Goal: Task Accomplishment & Management: Complete application form

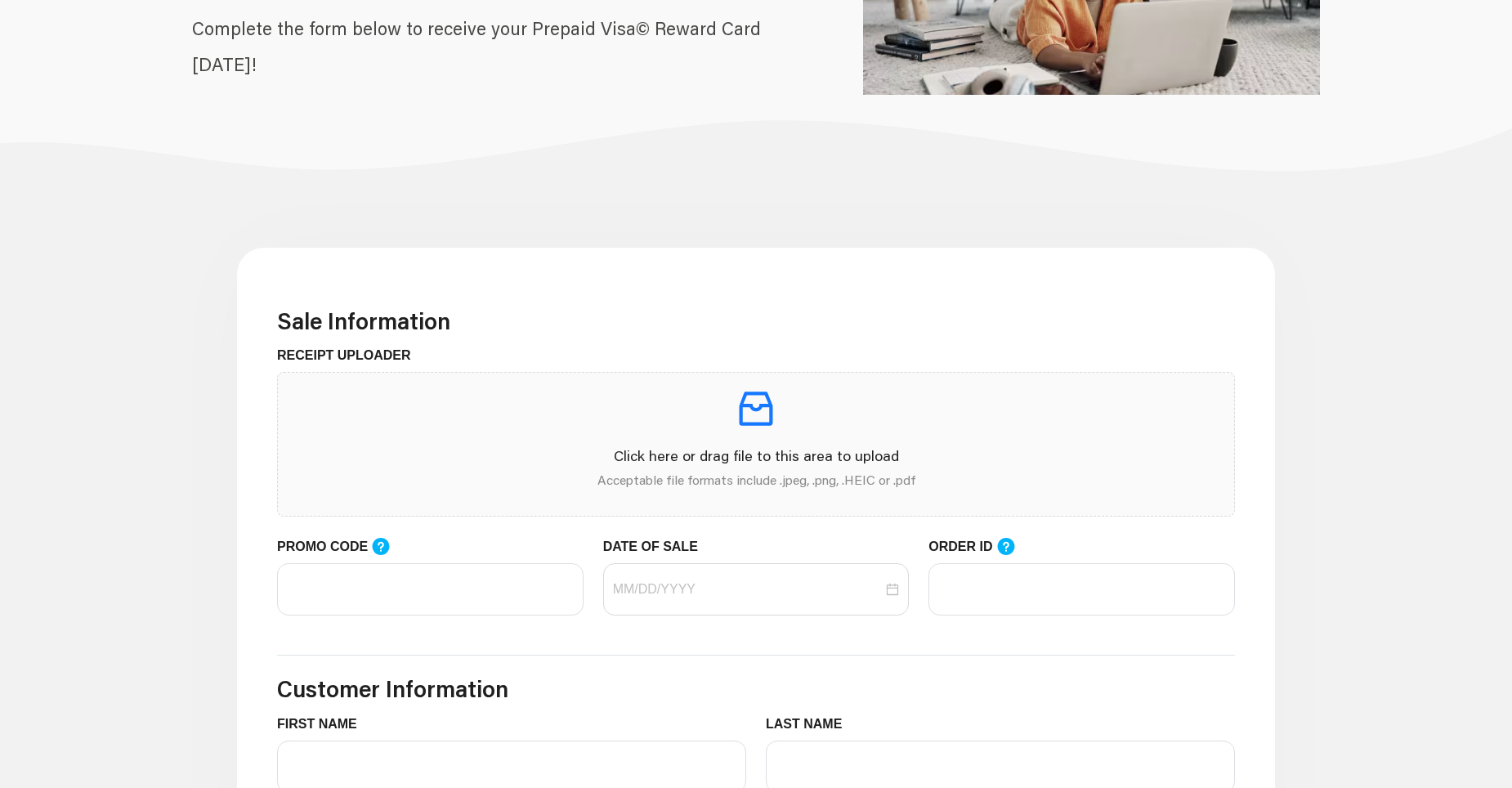
scroll to position [327, 0]
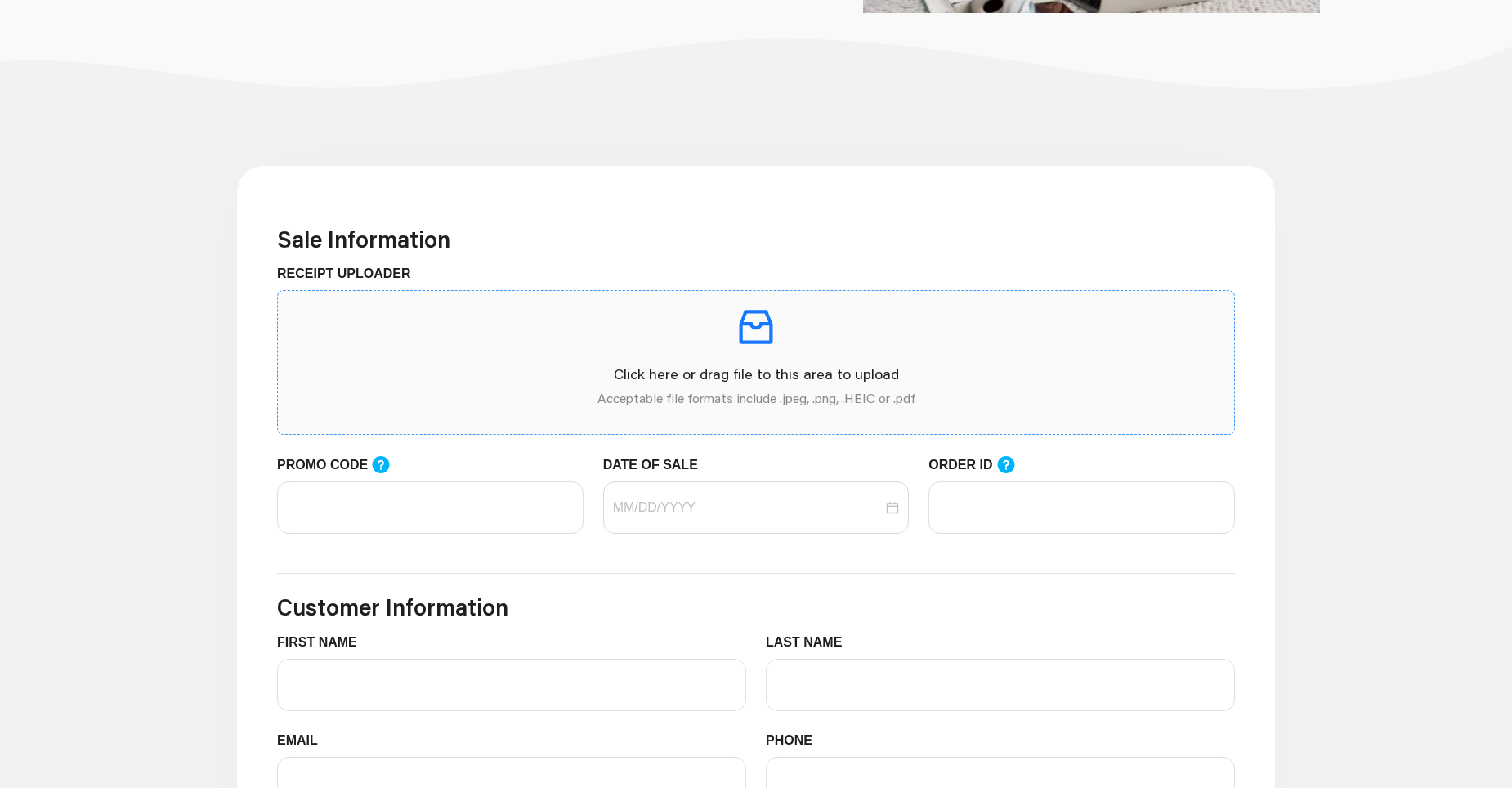
click at [751, 333] on icon "inbox" at bounding box center [756, 327] width 45 height 45
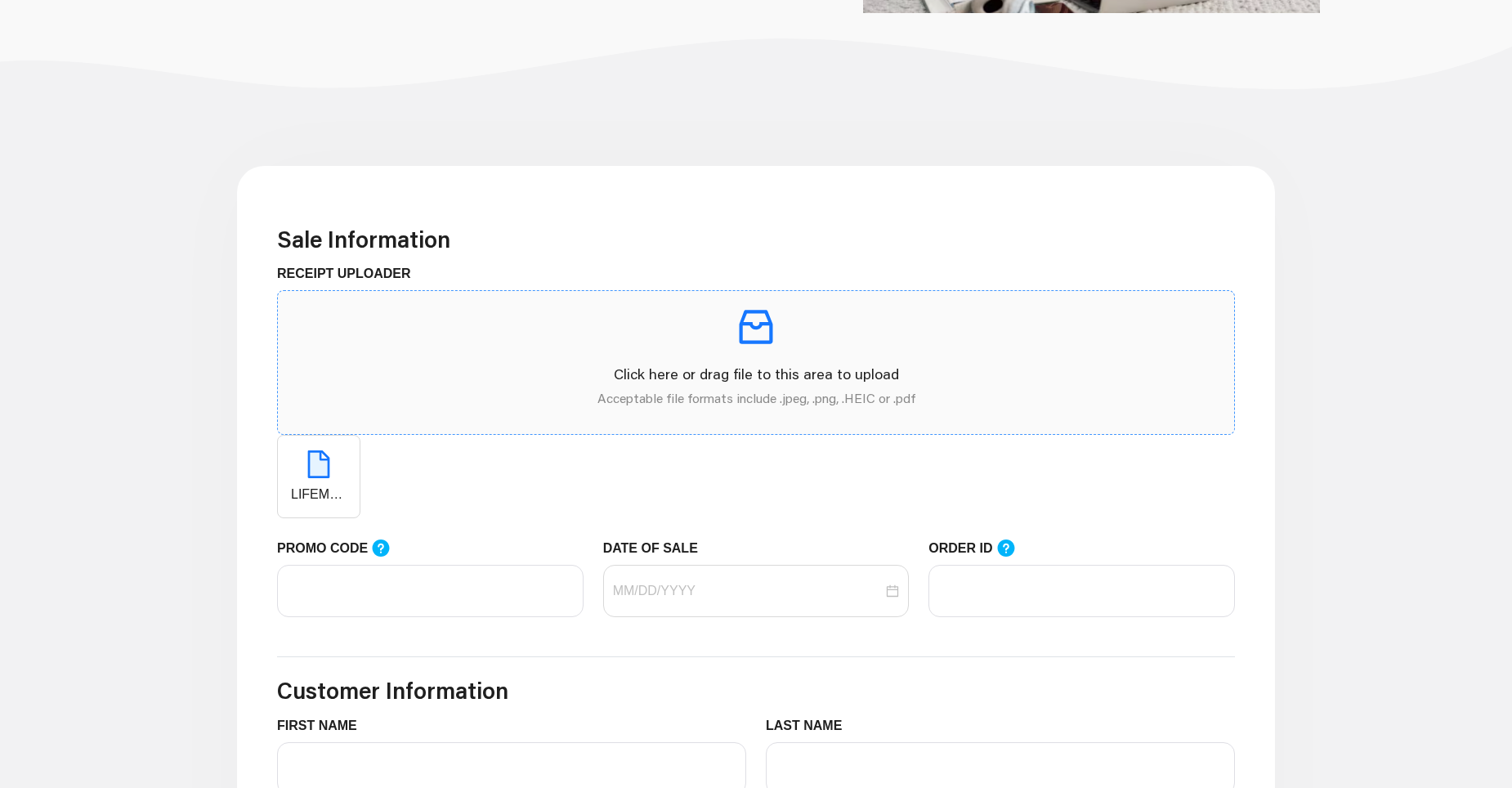
drag, startPoint x: 317, startPoint y: 471, endPoint x: 765, endPoint y: 325, distance: 471.2
click at [765, 325] on span "Click here or drag file to this area to upload Acceptable file formats include …" at bounding box center [756, 404] width 958 height 228
drag, startPoint x: 323, startPoint y: 483, endPoint x: 333, endPoint y: 517, distance: 35.4
click at [334, 523] on div "RECEIPT UPLOADER Click here or drag file to this area to upload Acceptable file…" at bounding box center [756, 401] width 977 height 274
drag, startPoint x: 333, startPoint y: 517, endPoint x: 761, endPoint y: 330, distance: 467.1
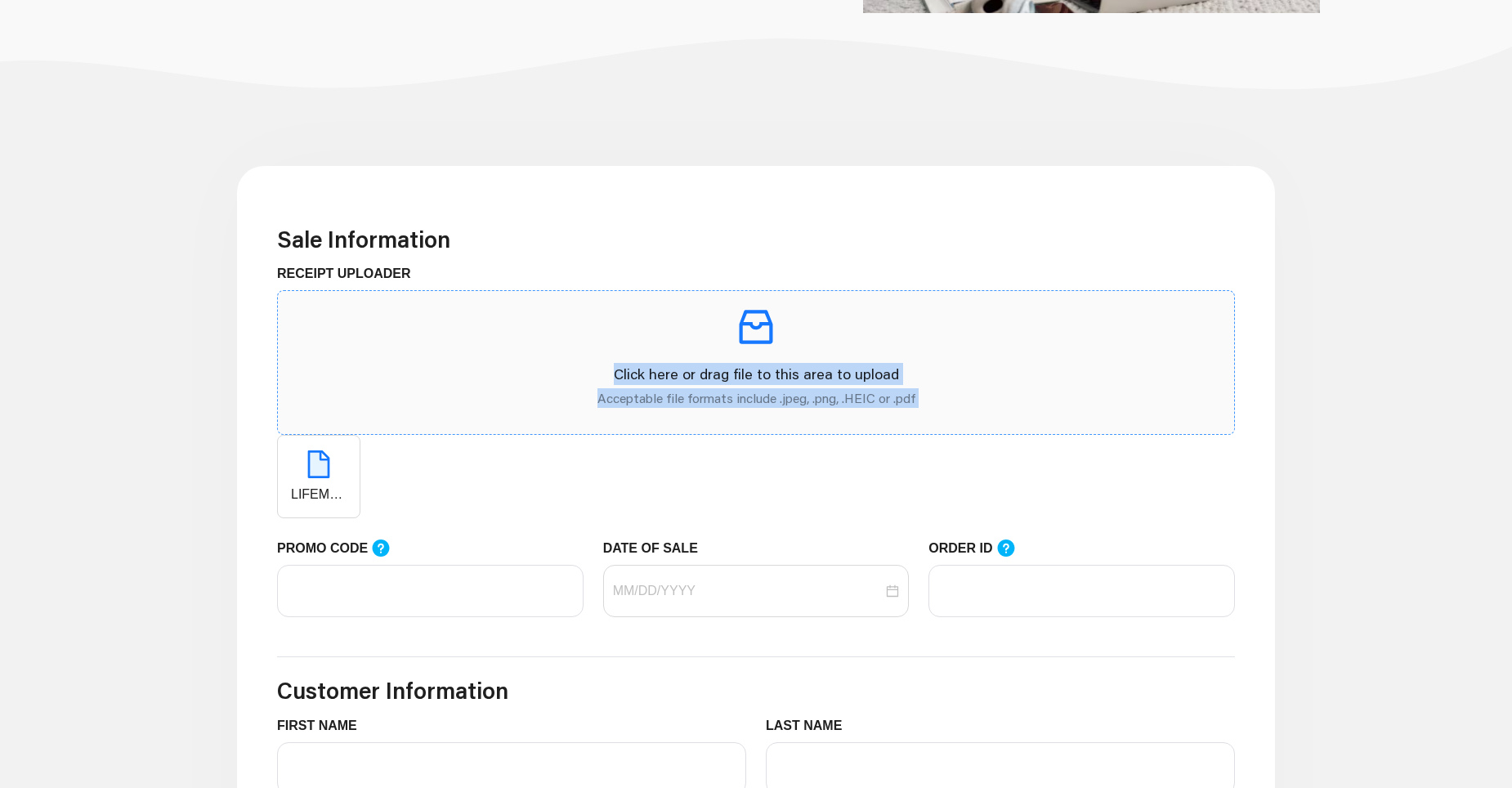
click at [761, 330] on span "Click here or drag file to this area to upload Acceptable file formats include …" at bounding box center [756, 404] width 958 height 228
click at [761, 328] on icon "inbox" at bounding box center [756, 327] width 45 height 45
drag, startPoint x: 333, startPoint y: 482, endPoint x: 762, endPoint y: 325, distance: 456.8
click at [762, 325] on span "Click here or drag file to this area to upload Acceptable file formats include …" at bounding box center [756, 404] width 958 height 228
drag, startPoint x: 762, startPoint y: 325, endPoint x: 718, endPoint y: 332, distance: 44.6
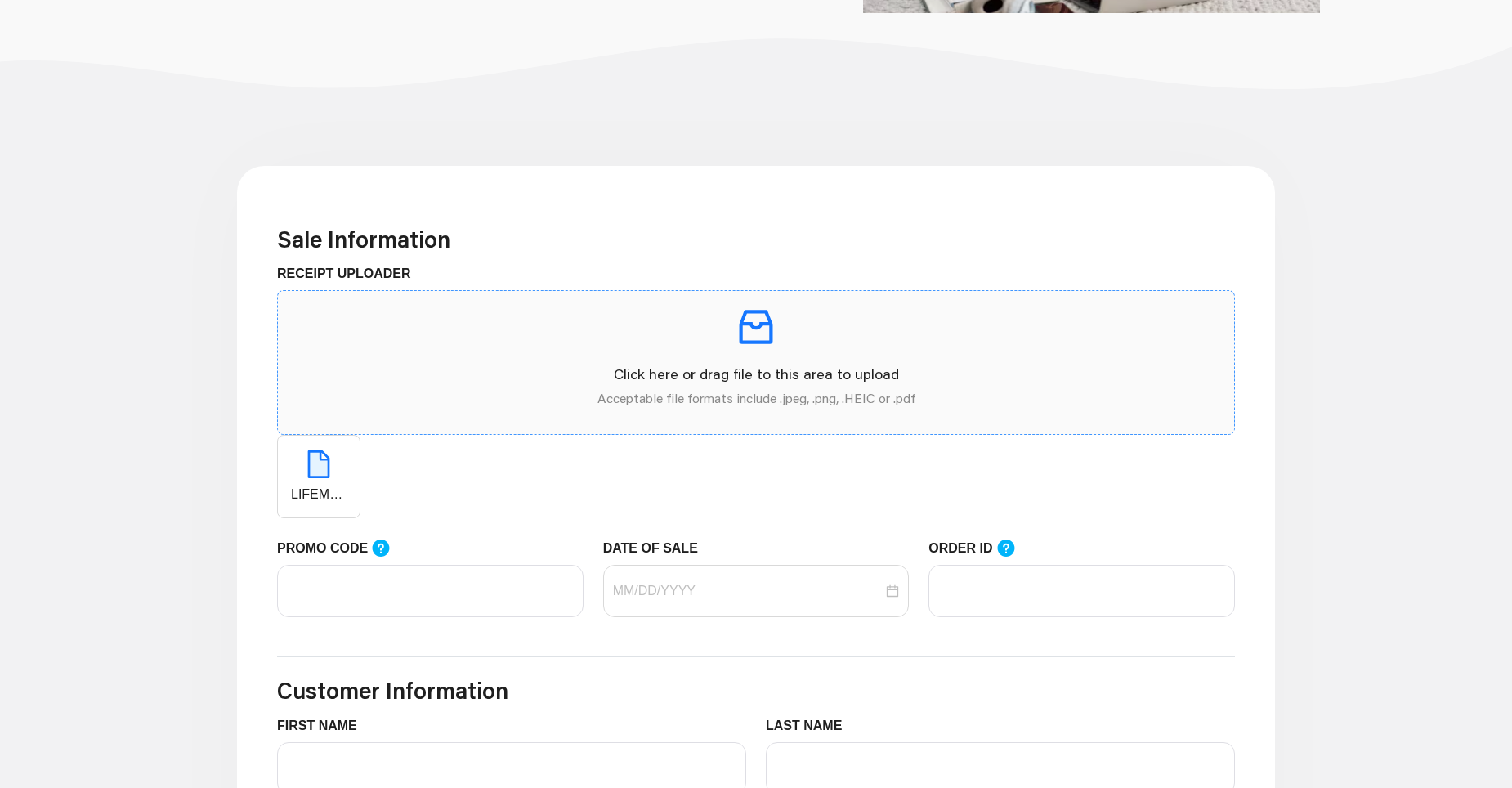
click at [718, 332] on p at bounding box center [756, 327] width 930 height 45
click at [322, 593] on input "PROMO CODE" at bounding box center [431, 591] width 307 height 52
type input "LIFEMART20"
click at [626, 593] on input "DATE OF SALE" at bounding box center [748, 591] width 271 height 20
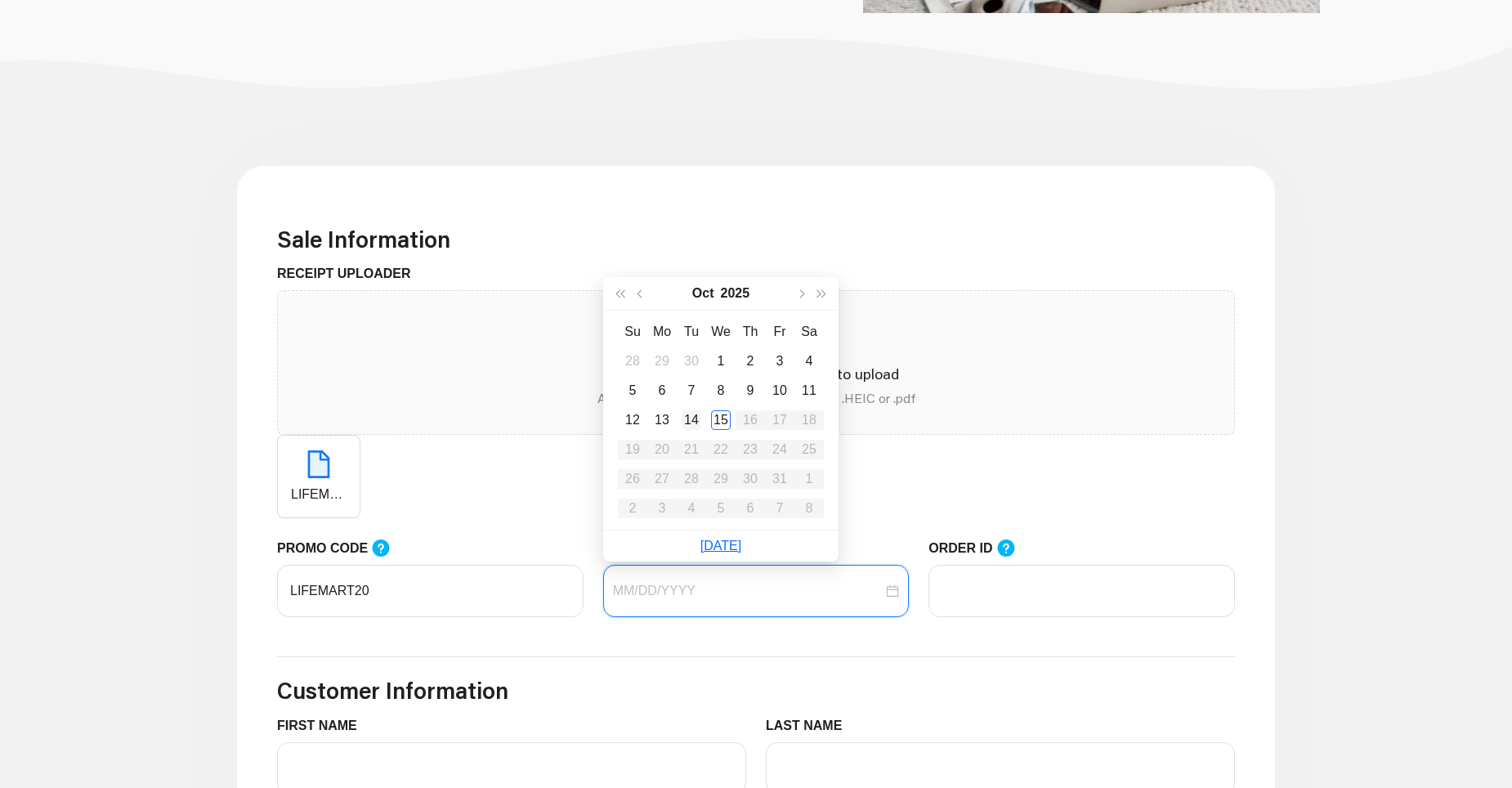
type input "[DATE]"
click at [690, 423] on div "14" at bounding box center [691, 420] width 20 height 20
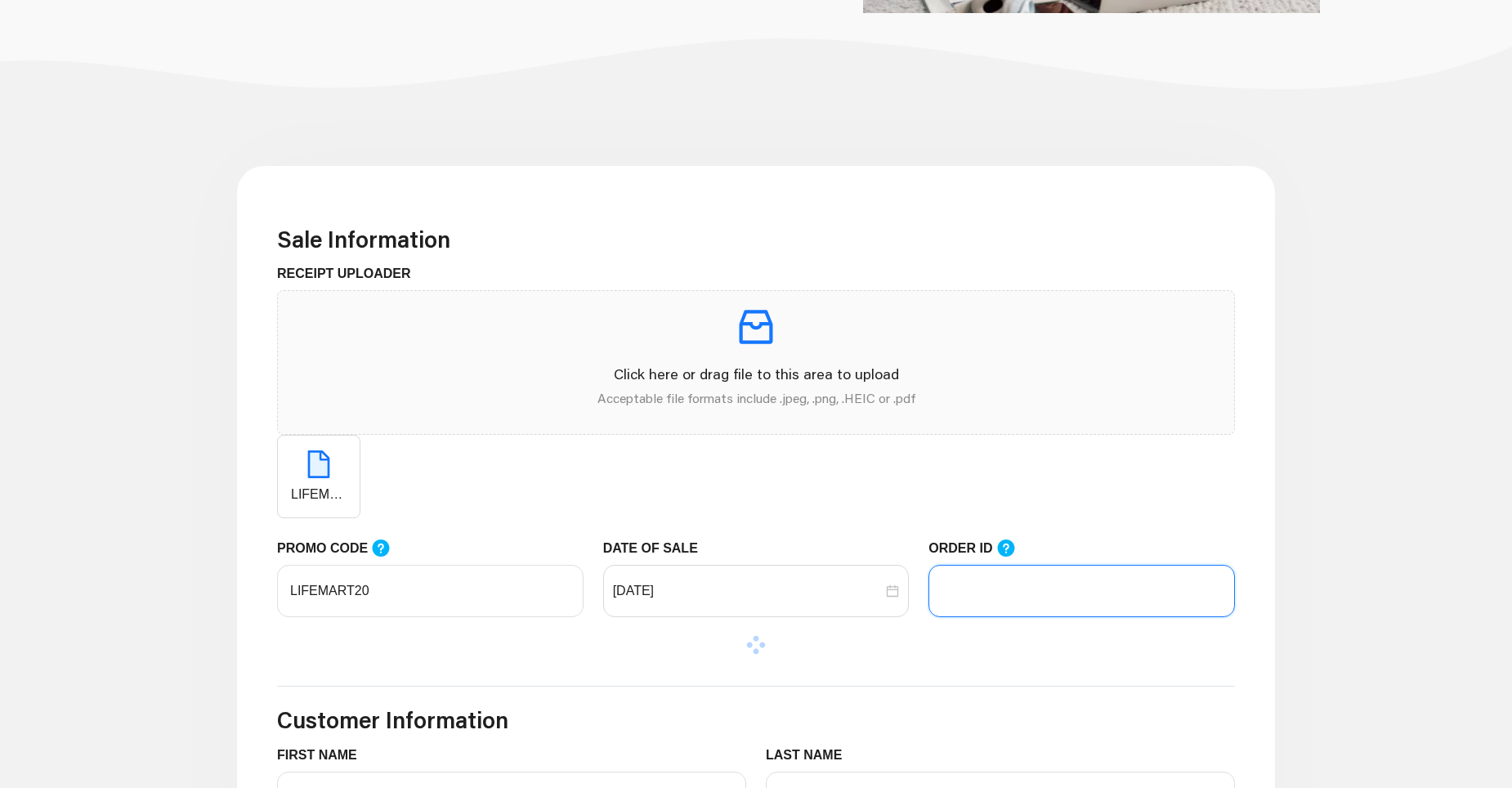
click at [959, 590] on input "ORDER ID" at bounding box center [1082, 591] width 307 height 52
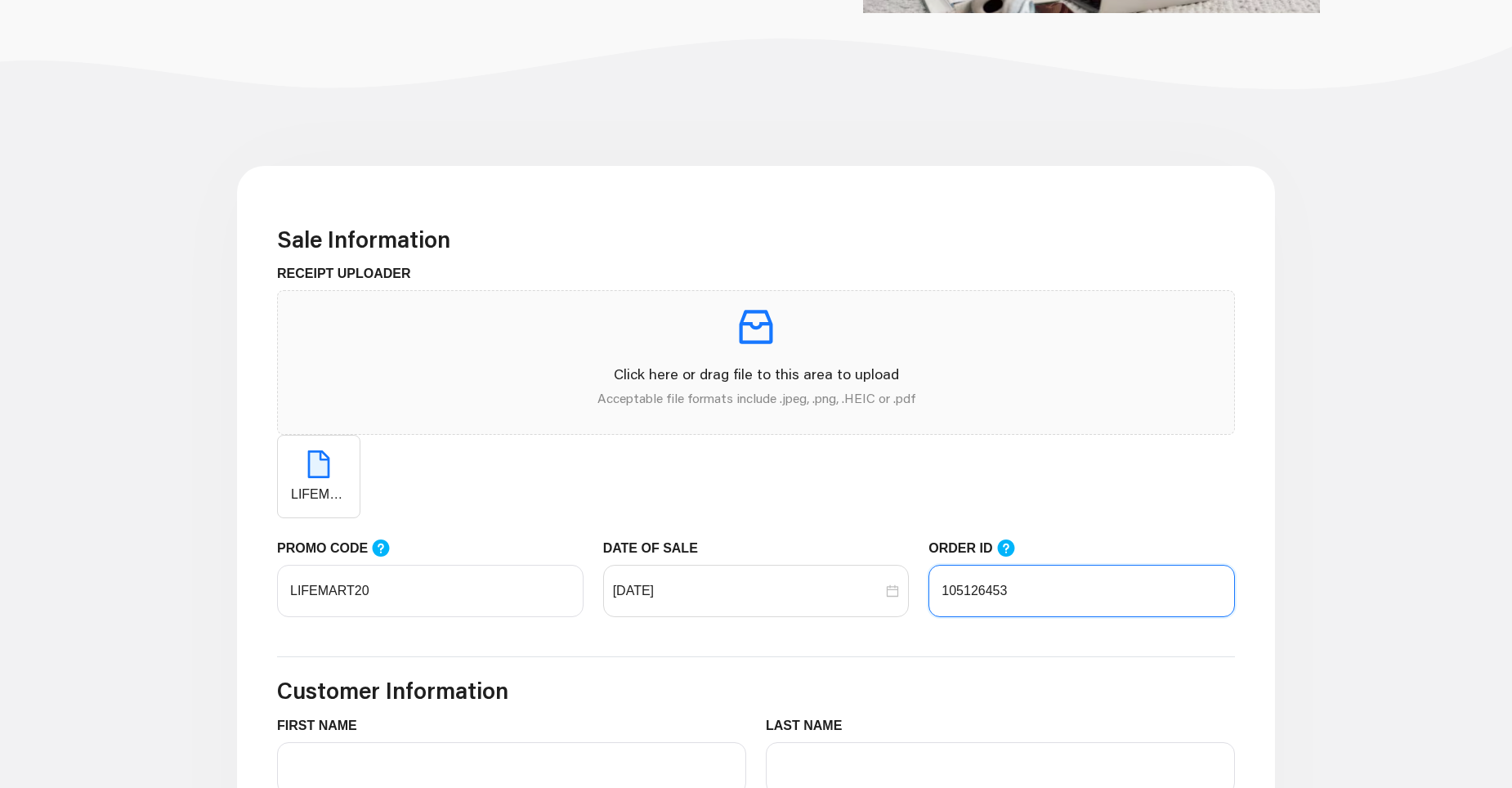
scroll to position [490, 0]
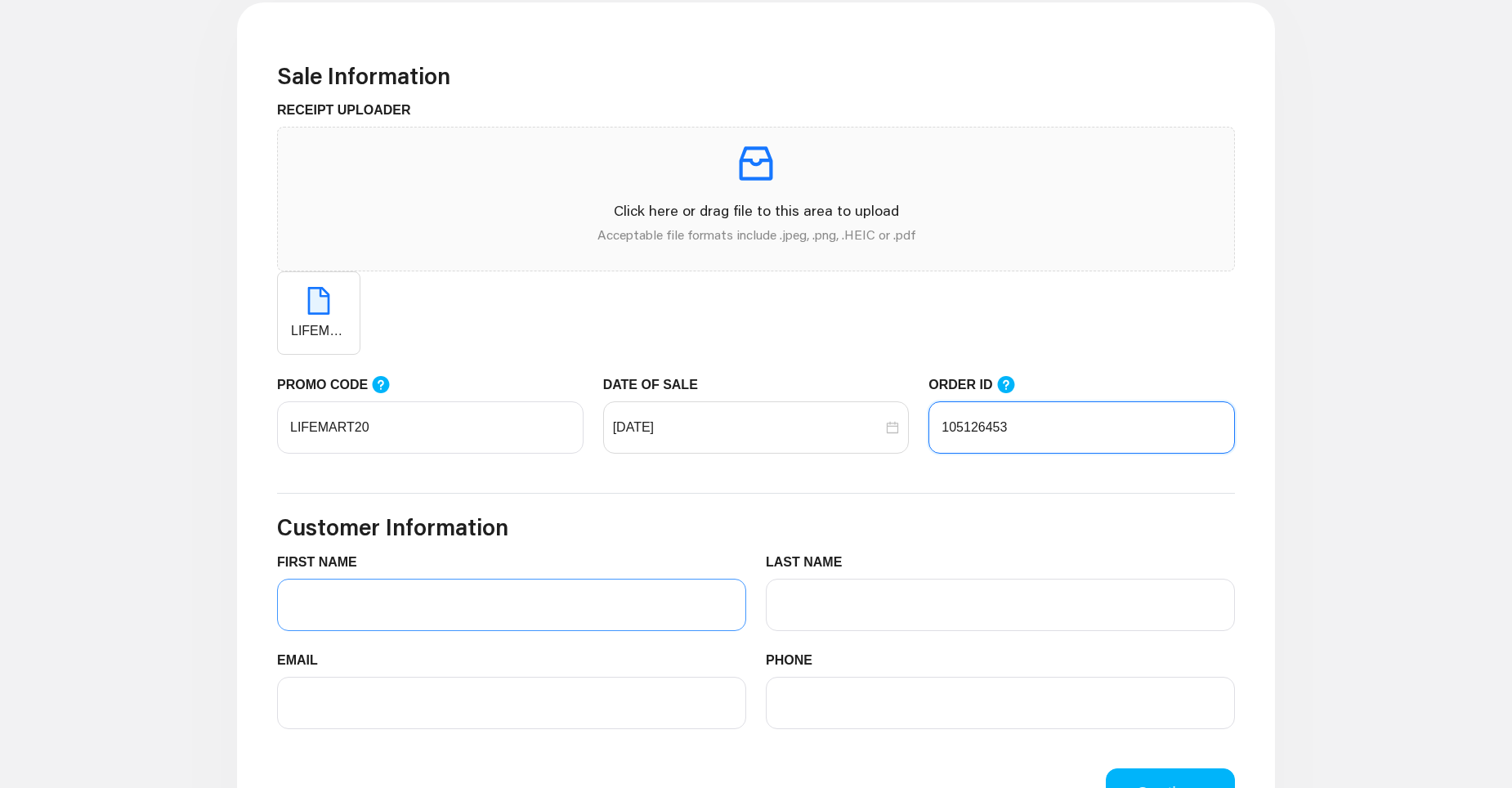
type input "105126453"
click at [327, 602] on input "FIRST NAME" at bounding box center [511, 605] width 469 height 52
type input "[PERSON_NAME]"
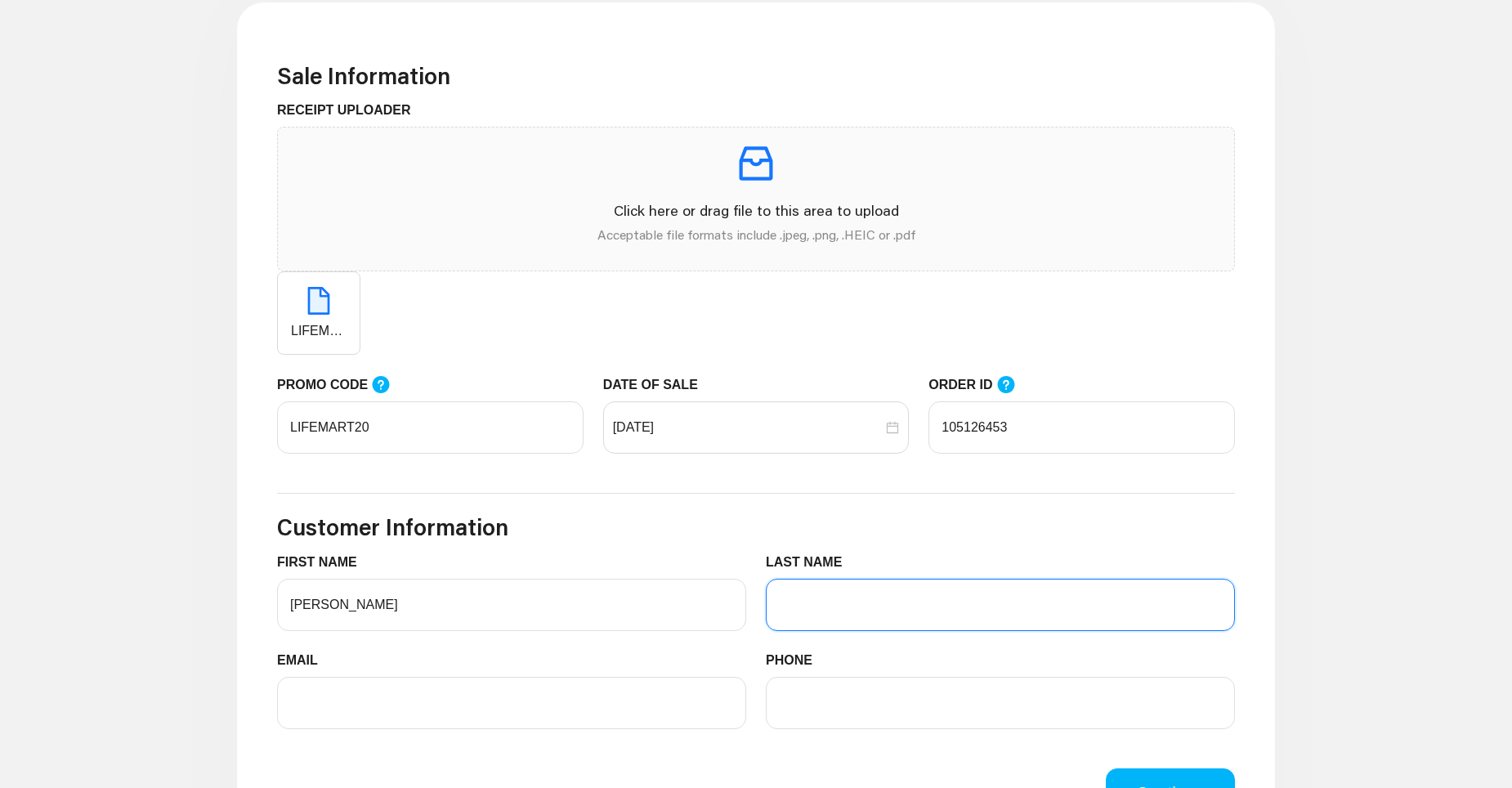
click at [804, 611] on input "LAST NAME" at bounding box center [1000, 605] width 469 height 52
type input "[PERSON_NAME]"
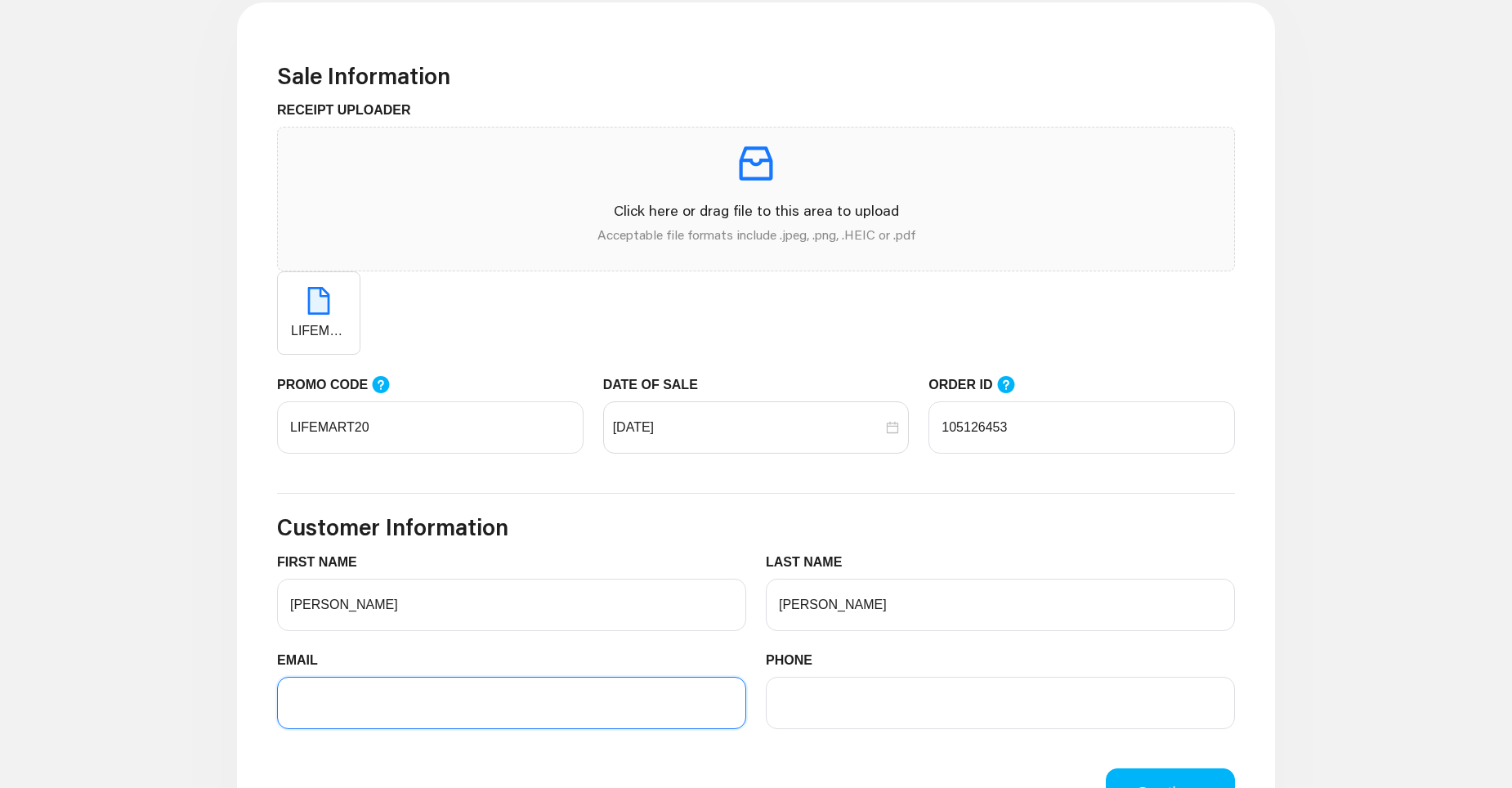
click at [339, 717] on input "EMAIL" at bounding box center [511, 702] width 469 height 52
type input "[EMAIL_ADDRESS][DOMAIN_NAME]"
type input "8562078205"
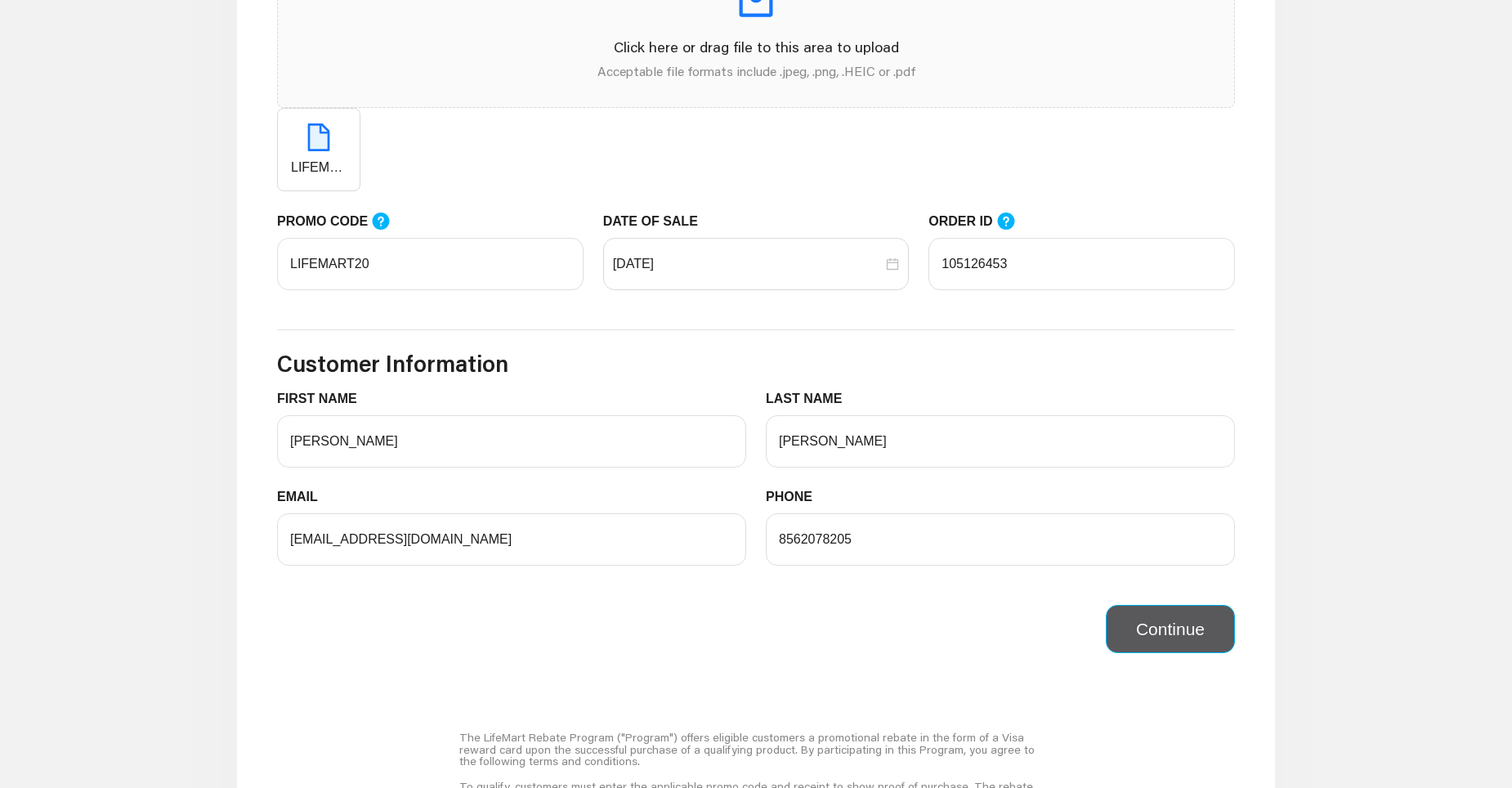
click at [1144, 630] on button "Continue" at bounding box center [1171, 629] width 130 height 49
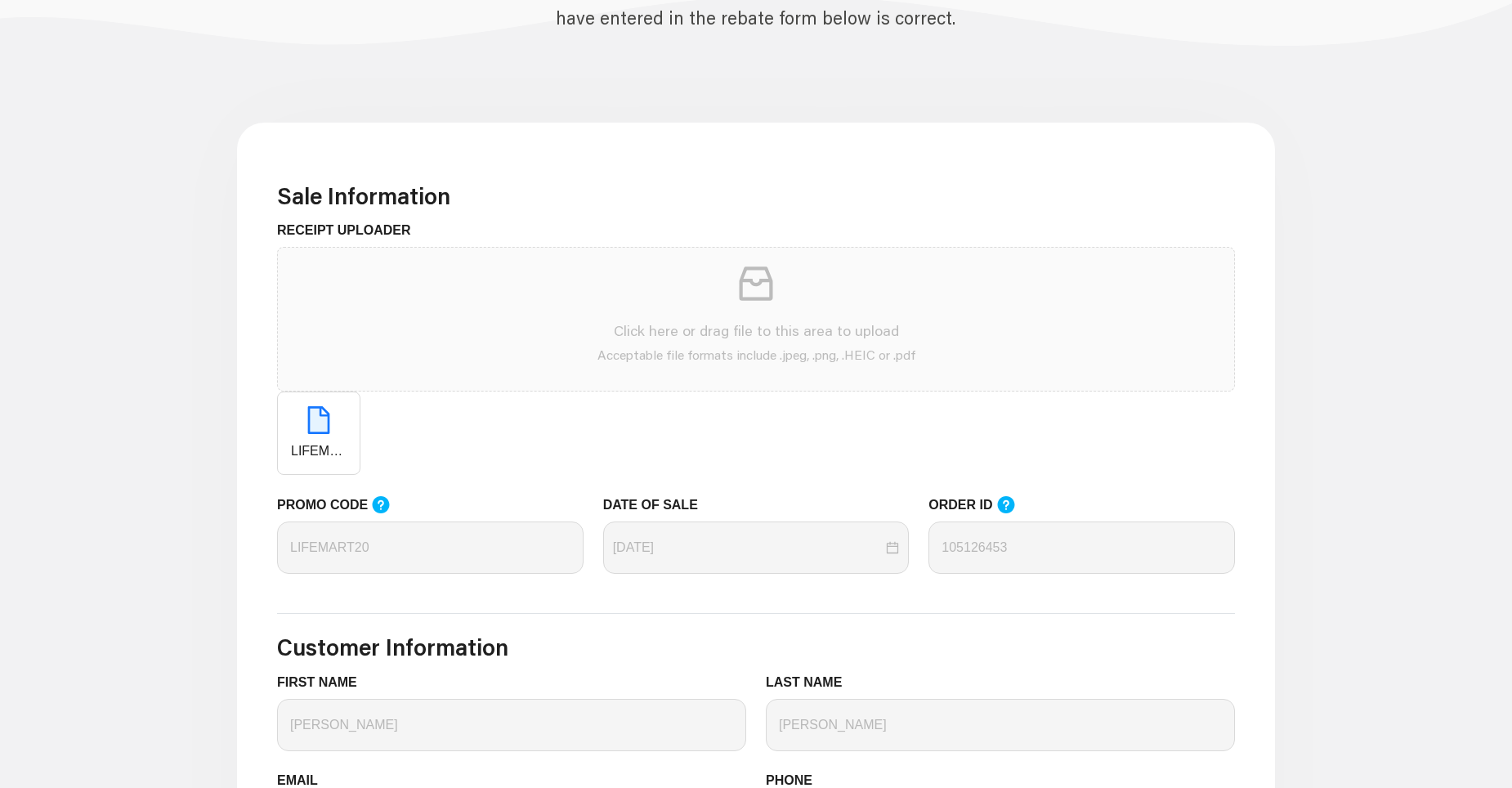
scroll to position [490, 0]
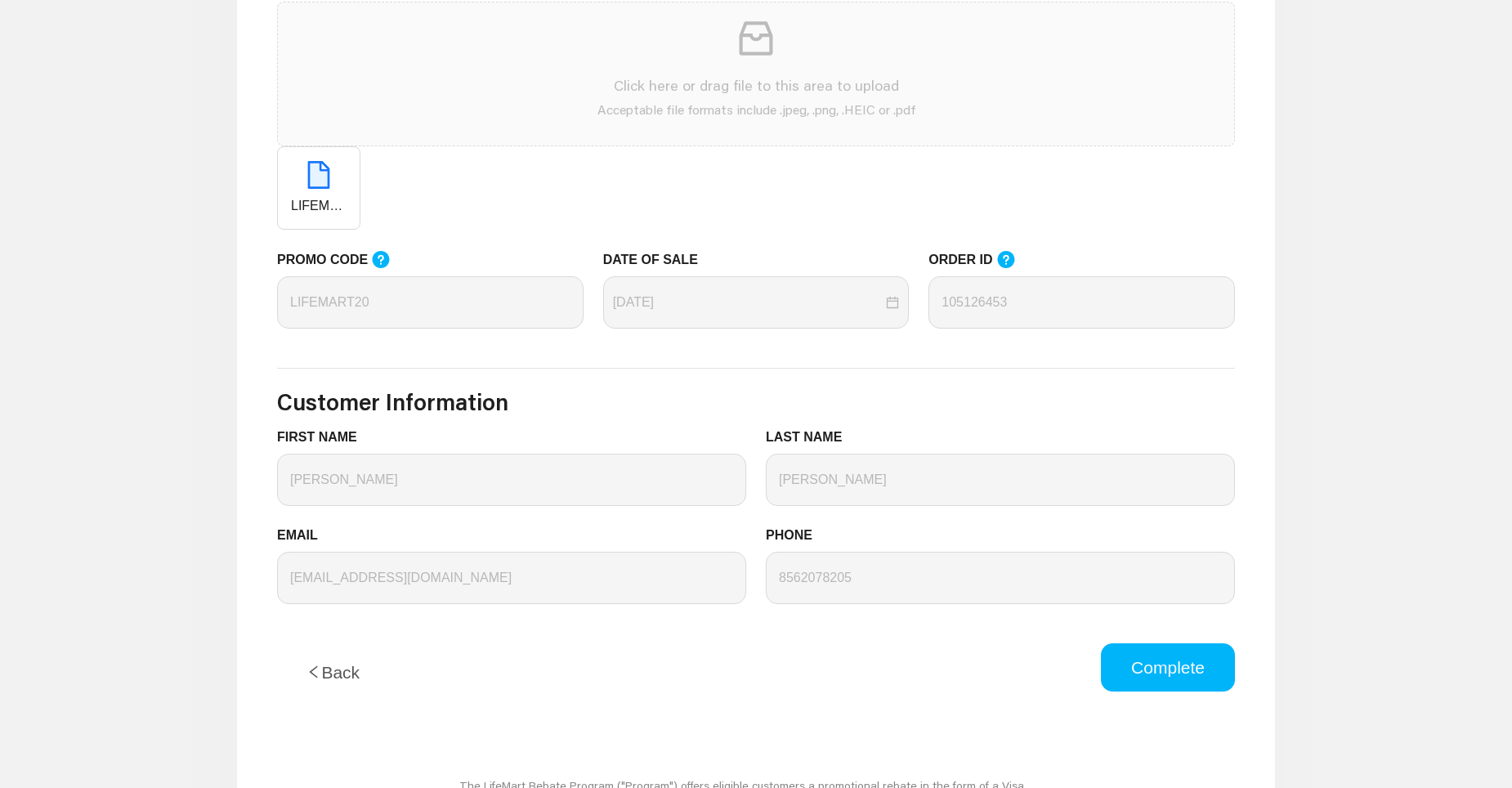
click at [1156, 663] on button "Complete" at bounding box center [1168, 668] width 134 height 49
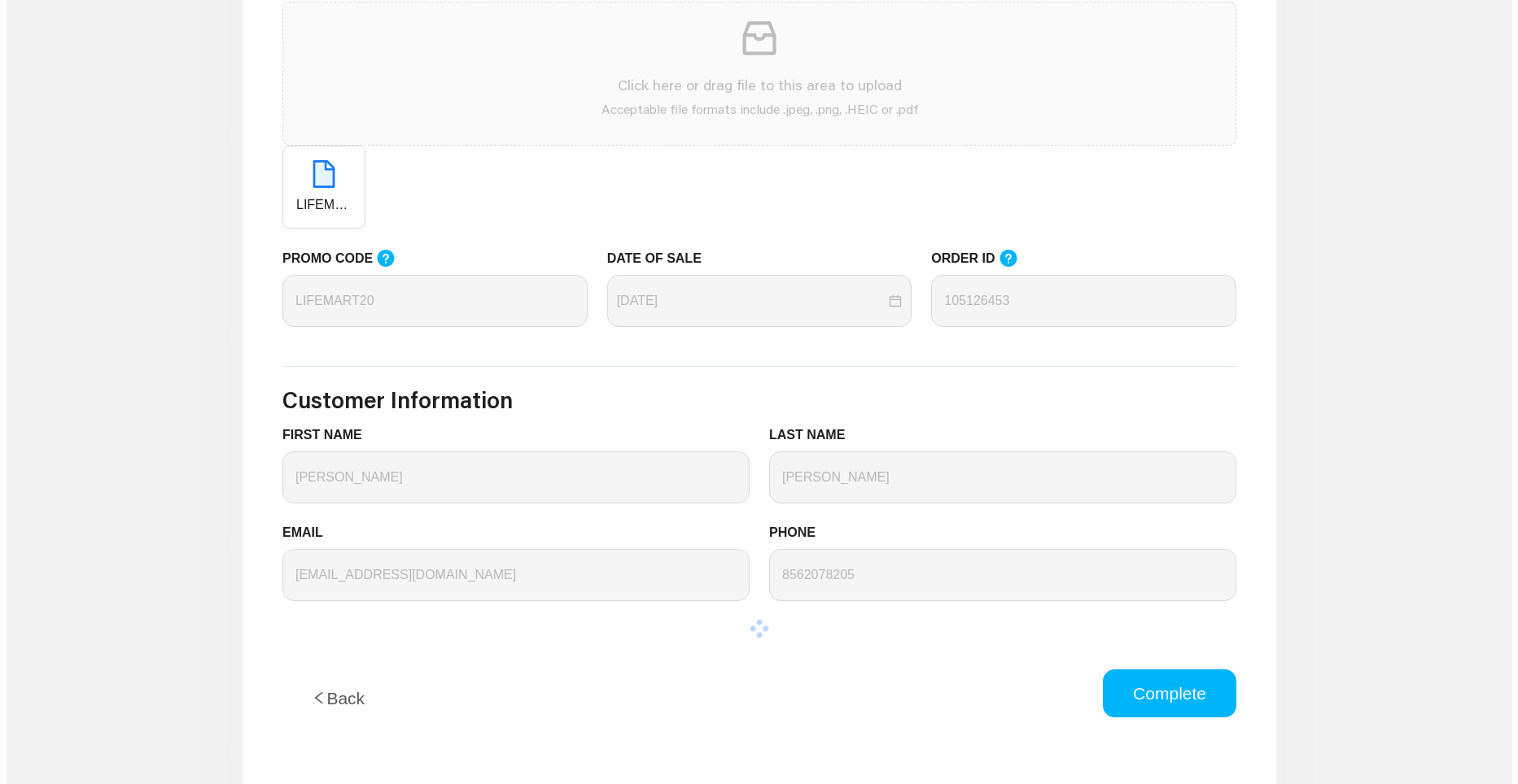
scroll to position [0, 0]
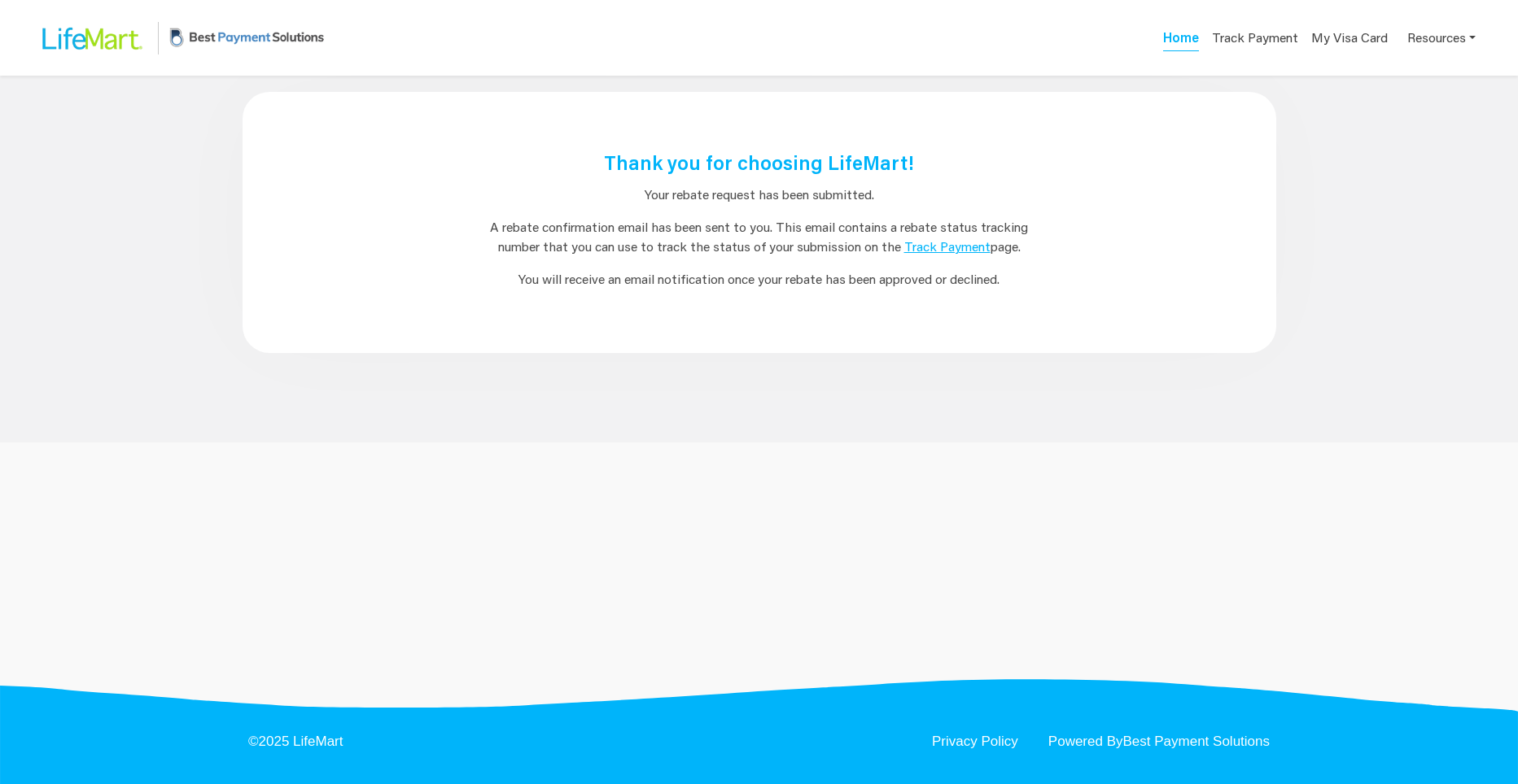
click at [954, 251] on link "Track Payment" at bounding box center [947, 245] width 86 height 17
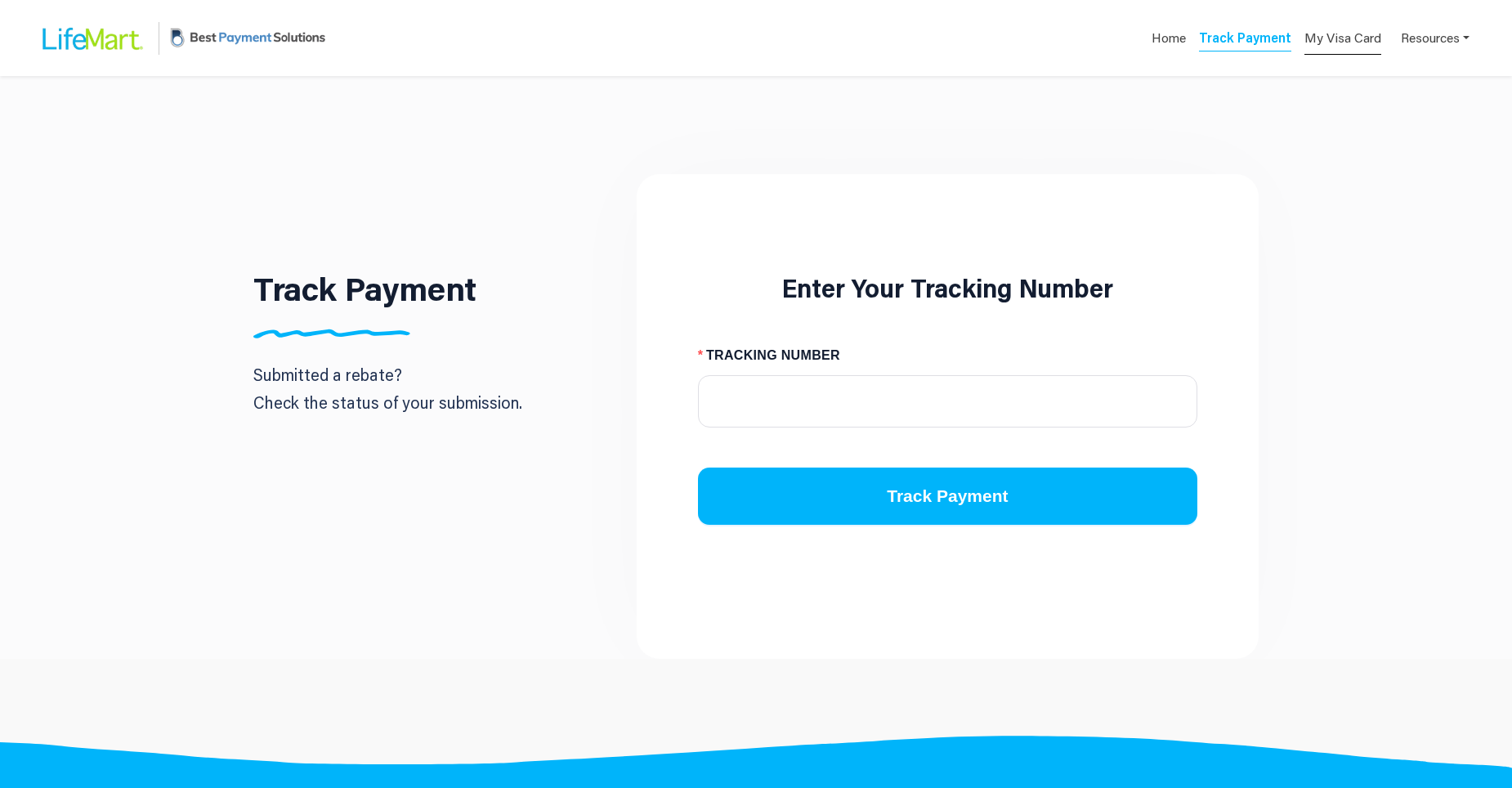
click at [1355, 45] on link "My Visa Card" at bounding box center [1342, 38] width 77 height 34
